Goal: Check status: Check status

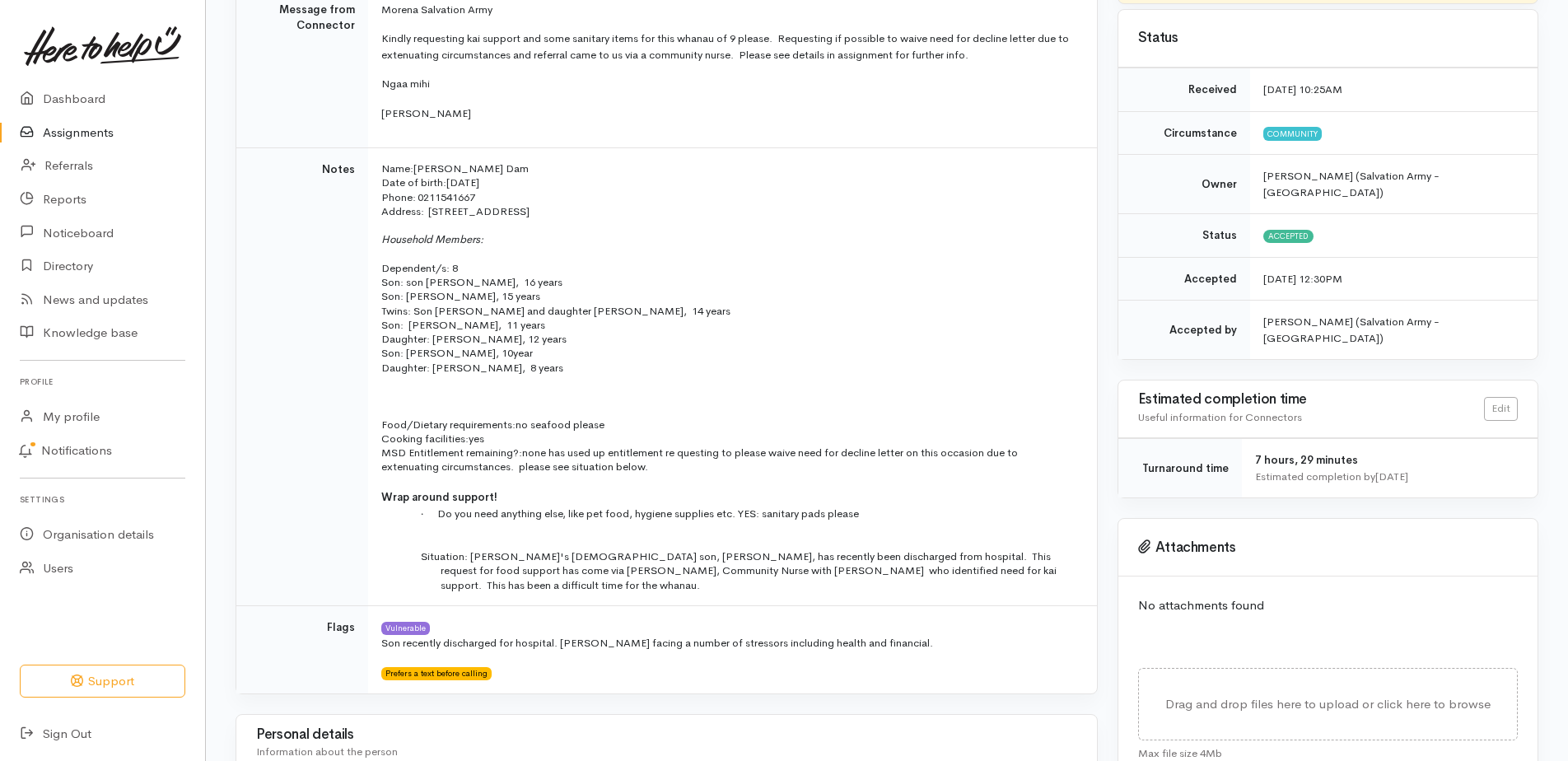
scroll to position [247, 0]
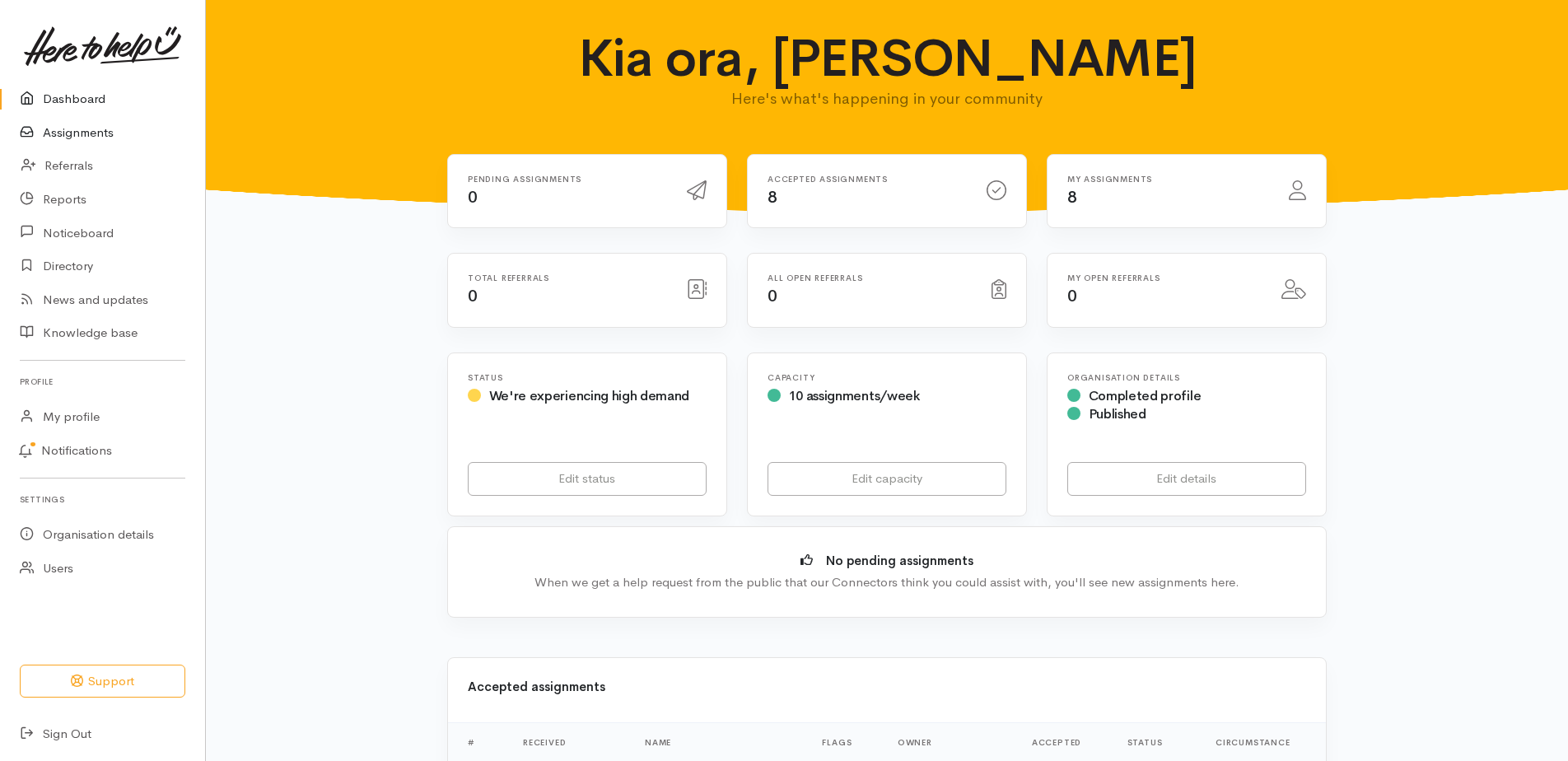
click at [85, 147] on link "Assignments" at bounding box center [103, 133] width 205 height 34
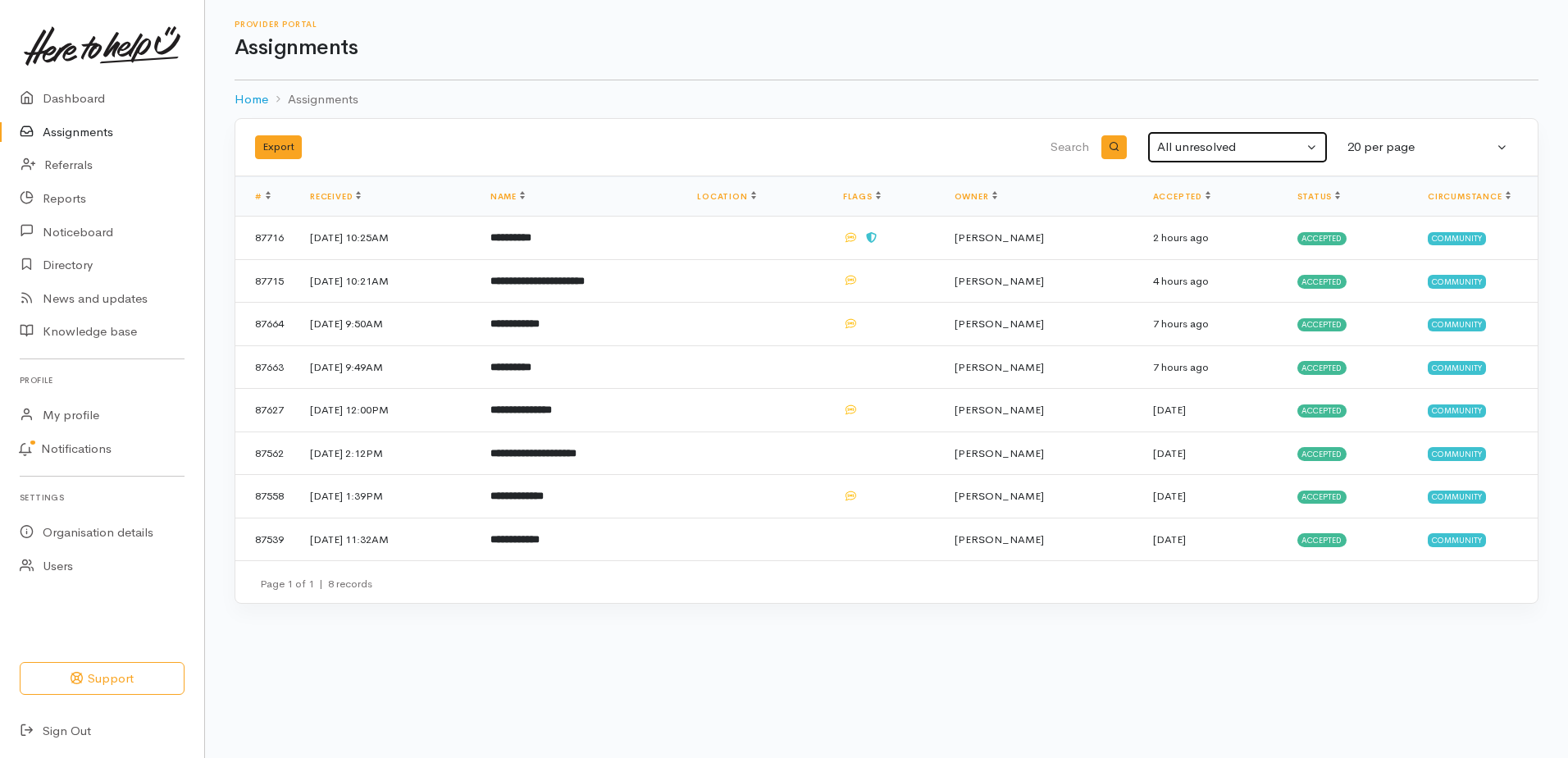
click at [1202, 157] on div "All unresolved" at bounding box center [1230, 147] width 146 height 18
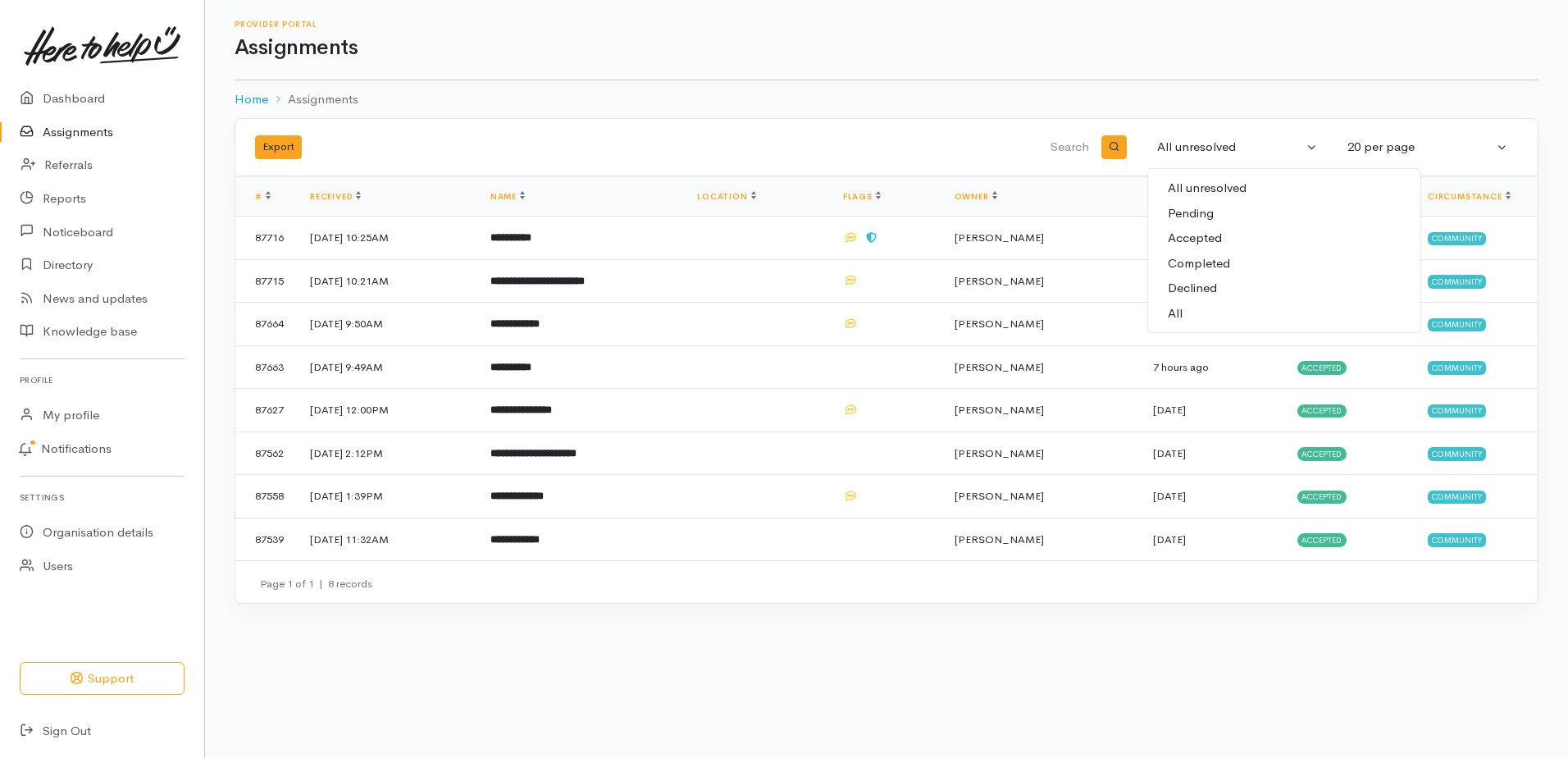
click at [1203, 273] on span "Completed" at bounding box center [1199, 263] width 62 height 18
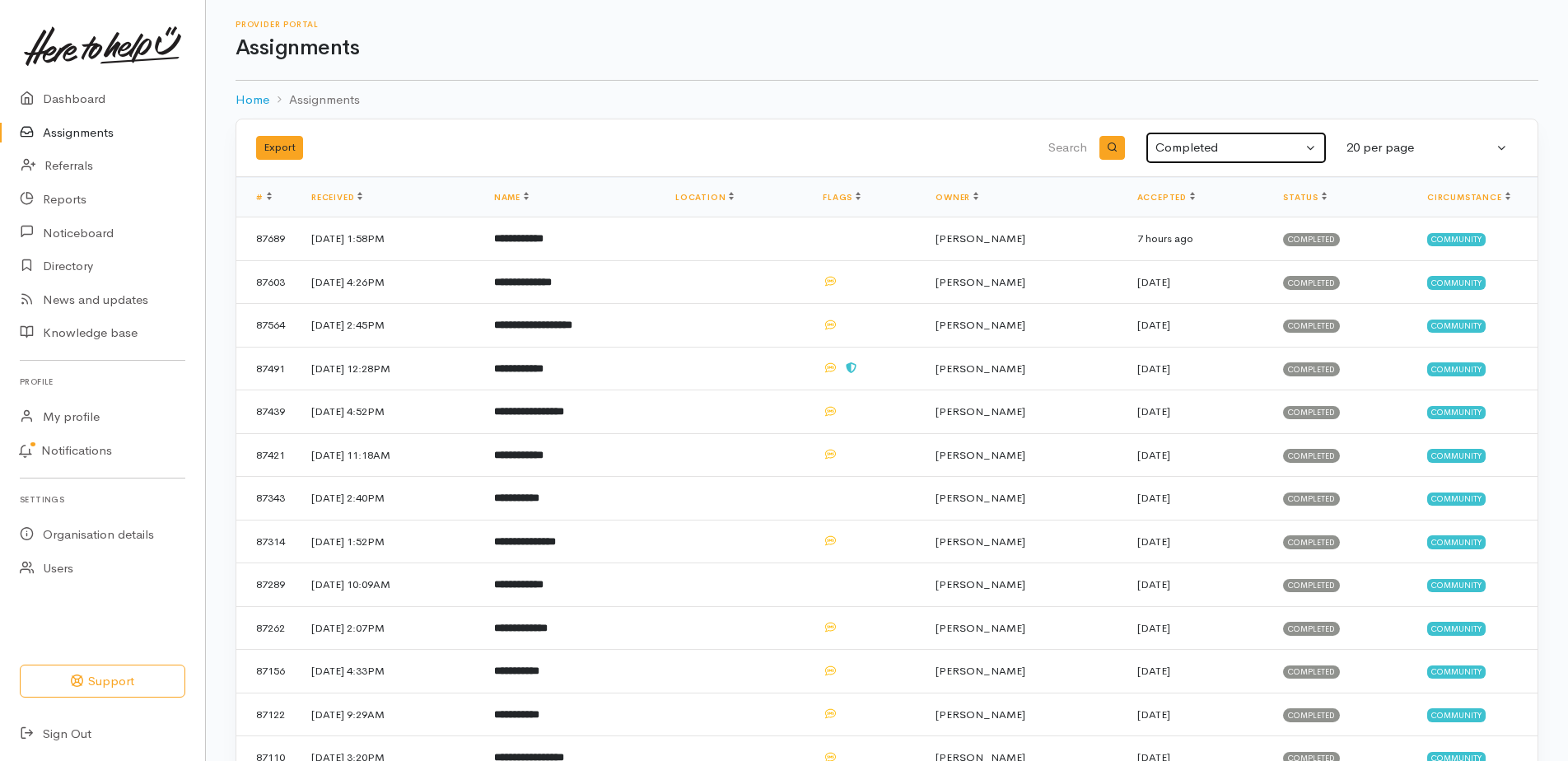
click at [1301, 164] on button "Completed" at bounding box center [1236, 148] width 182 height 32
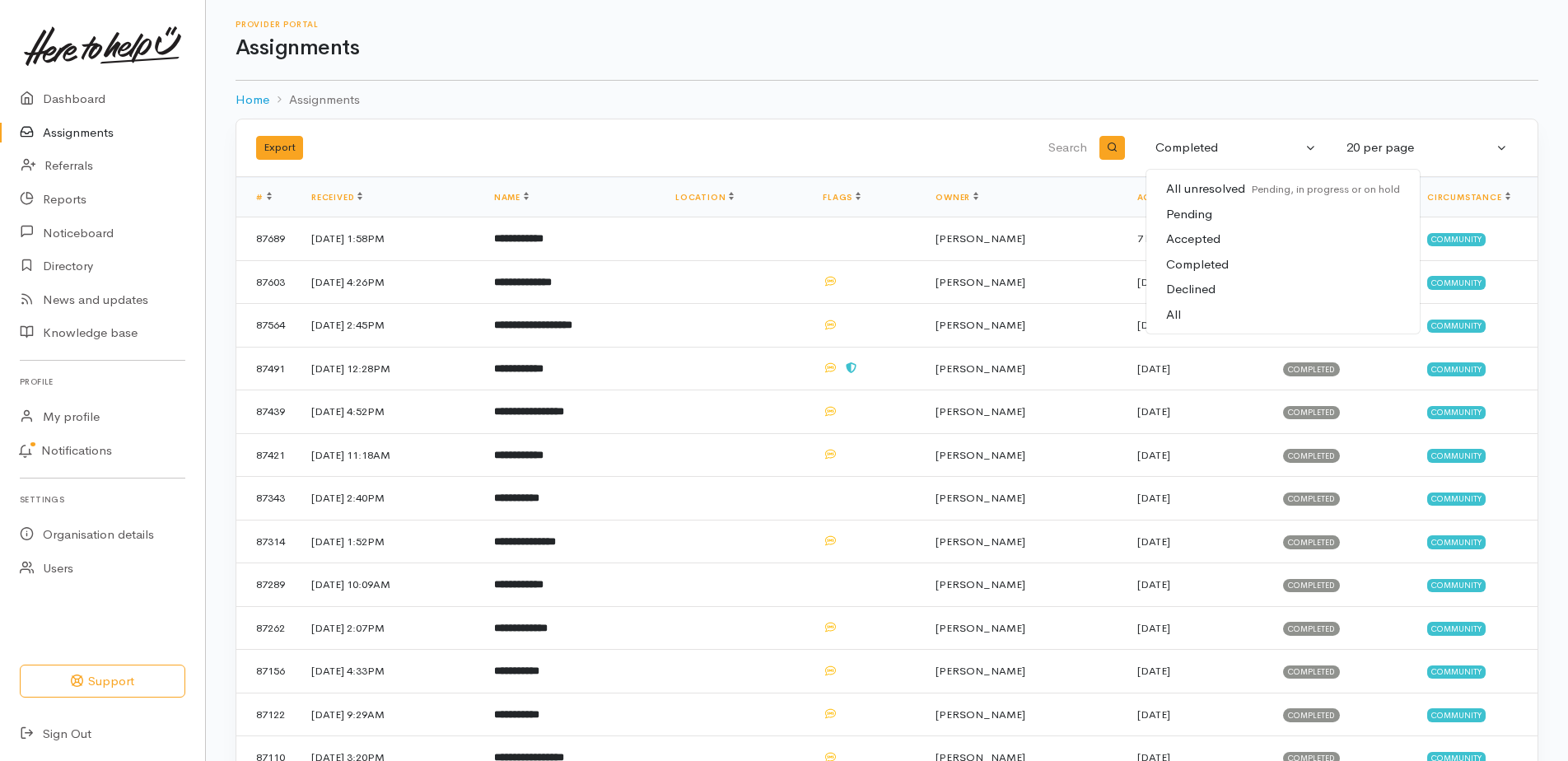
click at [1185, 328] on link "All" at bounding box center [1283, 316] width 273 height 25
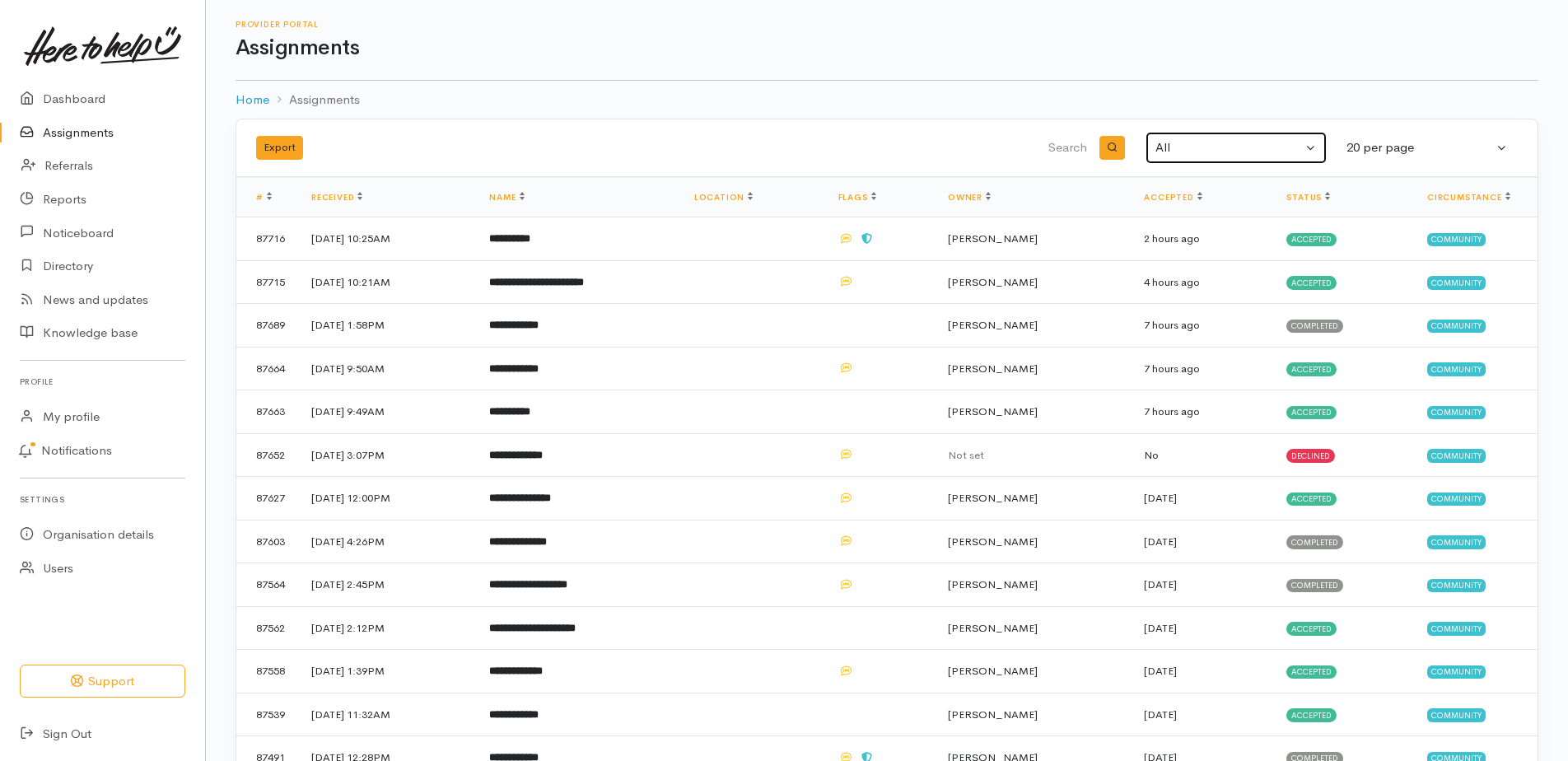
click at [1306, 160] on button "All" at bounding box center [1236, 148] width 182 height 32
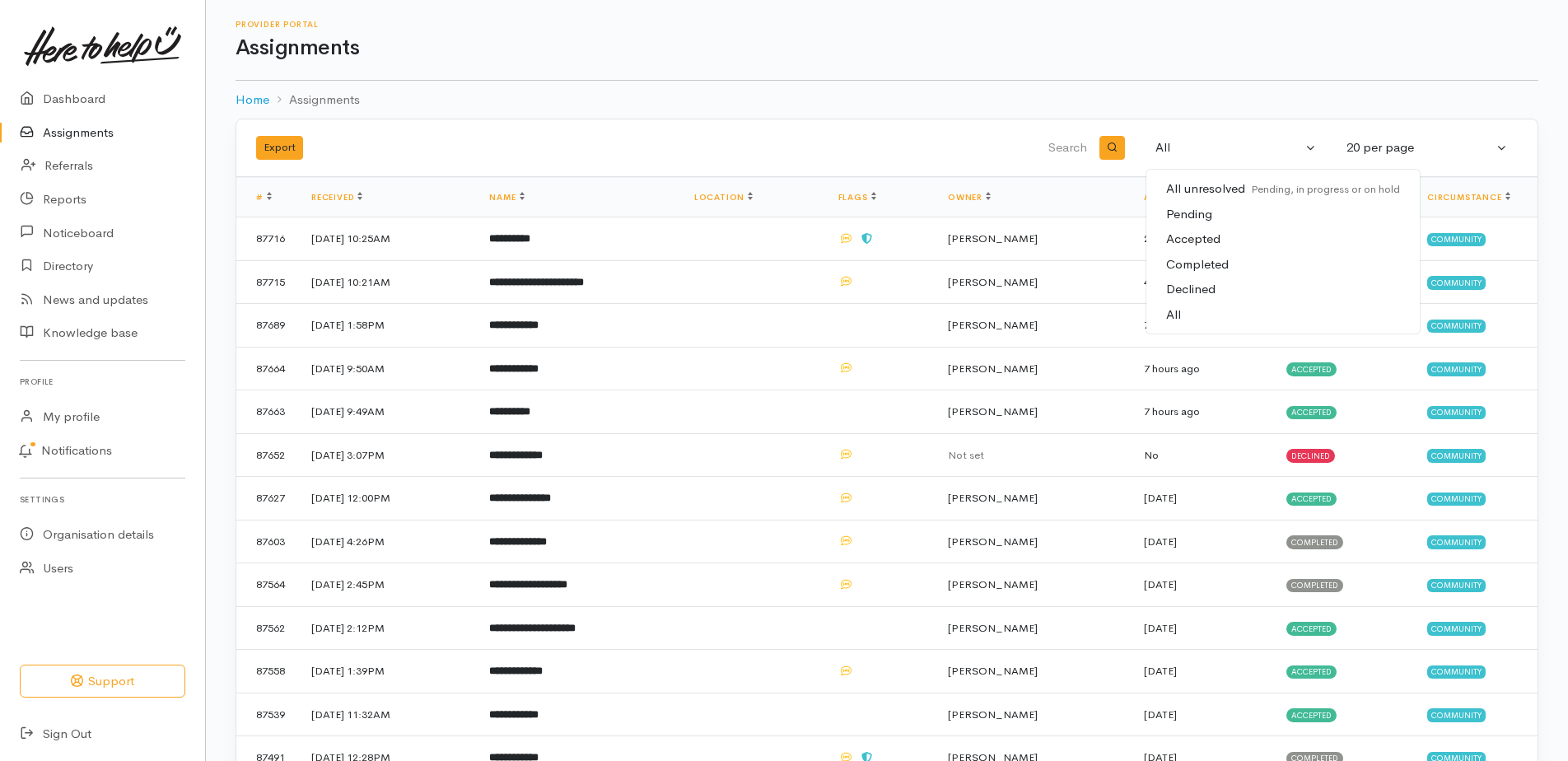
click at [1205, 249] on span "Accepted" at bounding box center [1193, 238] width 55 height 19
select select "Accepted"
